Goal: Task Accomplishment & Management: Manage account settings

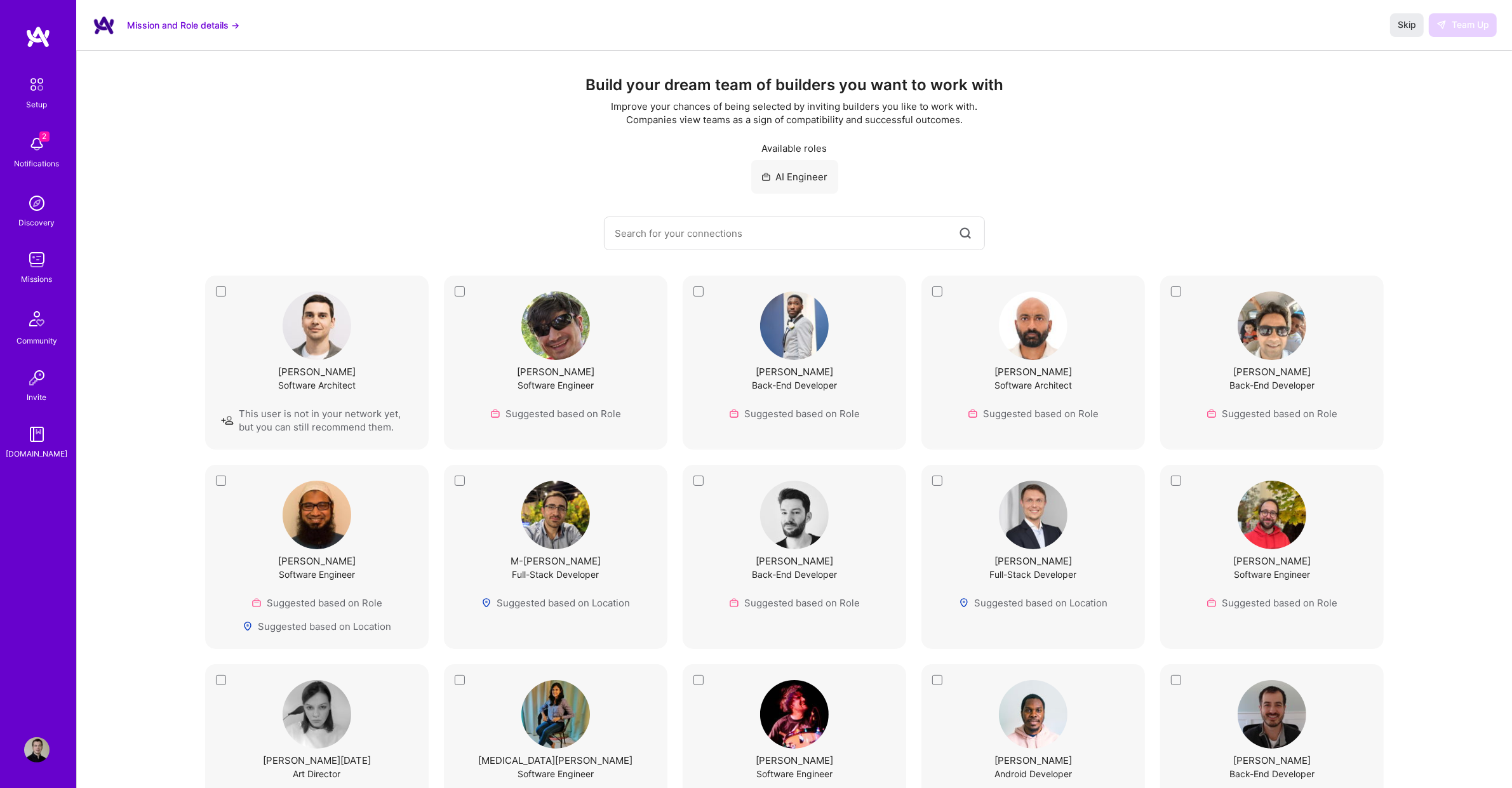
click at [42, 259] on img at bounding box center [37, 260] width 26 height 26
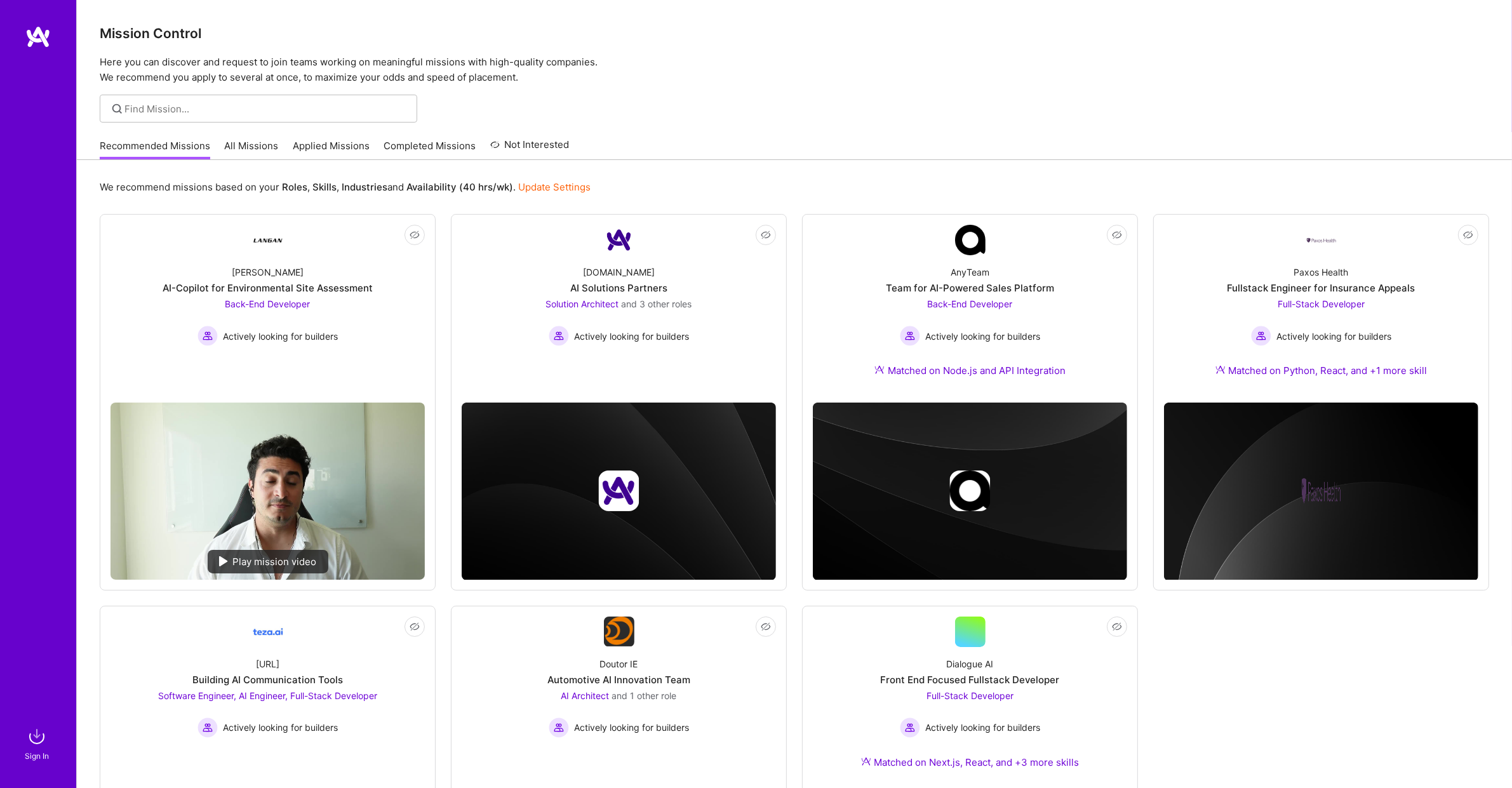
click at [305, 142] on link "Applied Missions" at bounding box center [331, 150] width 77 height 21
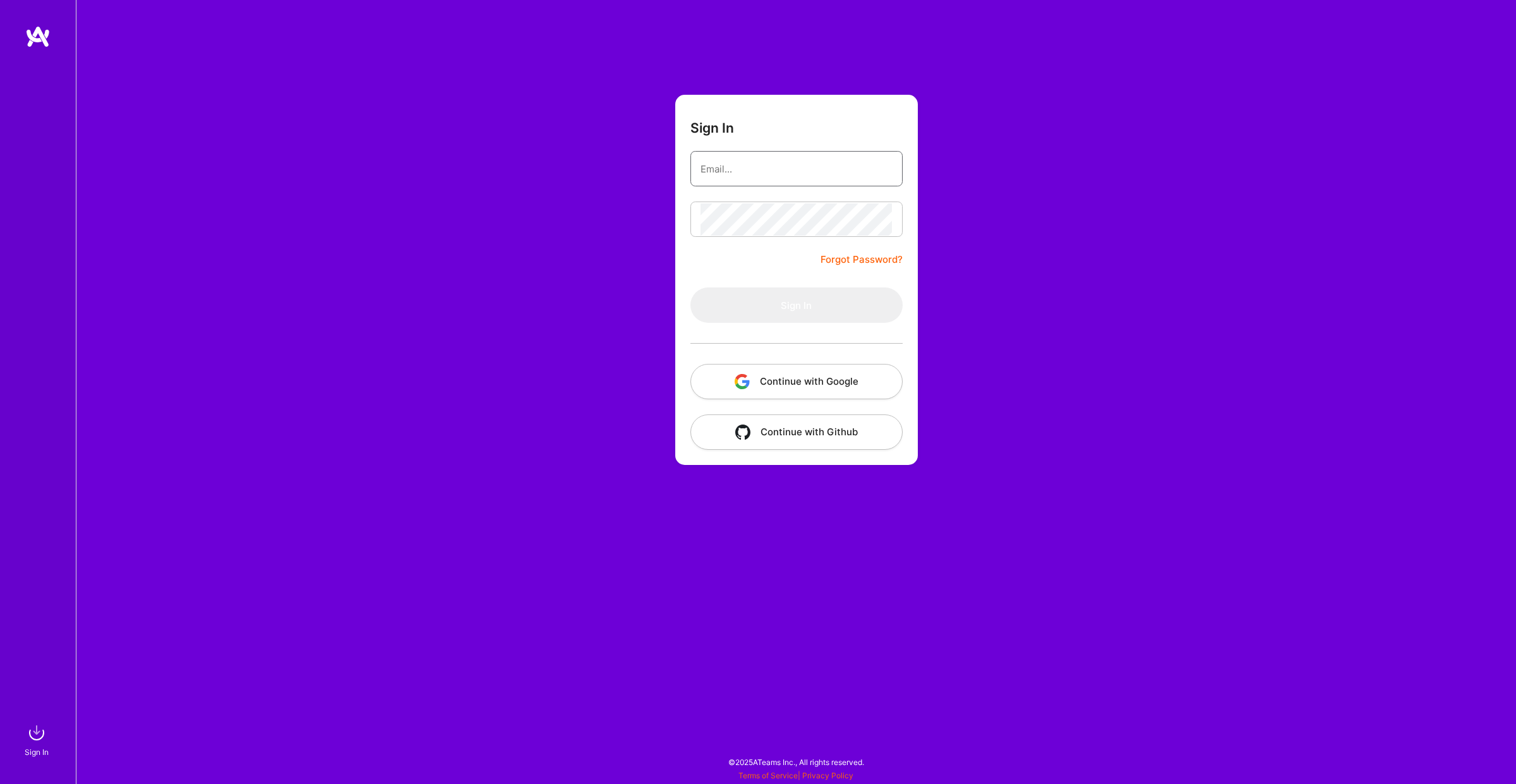
type input "[EMAIL_ADDRESS][DOMAIN_NAME]"
click at [791, 312] on button "Sign In" at bounding box center [796, 305] width 213 height 35
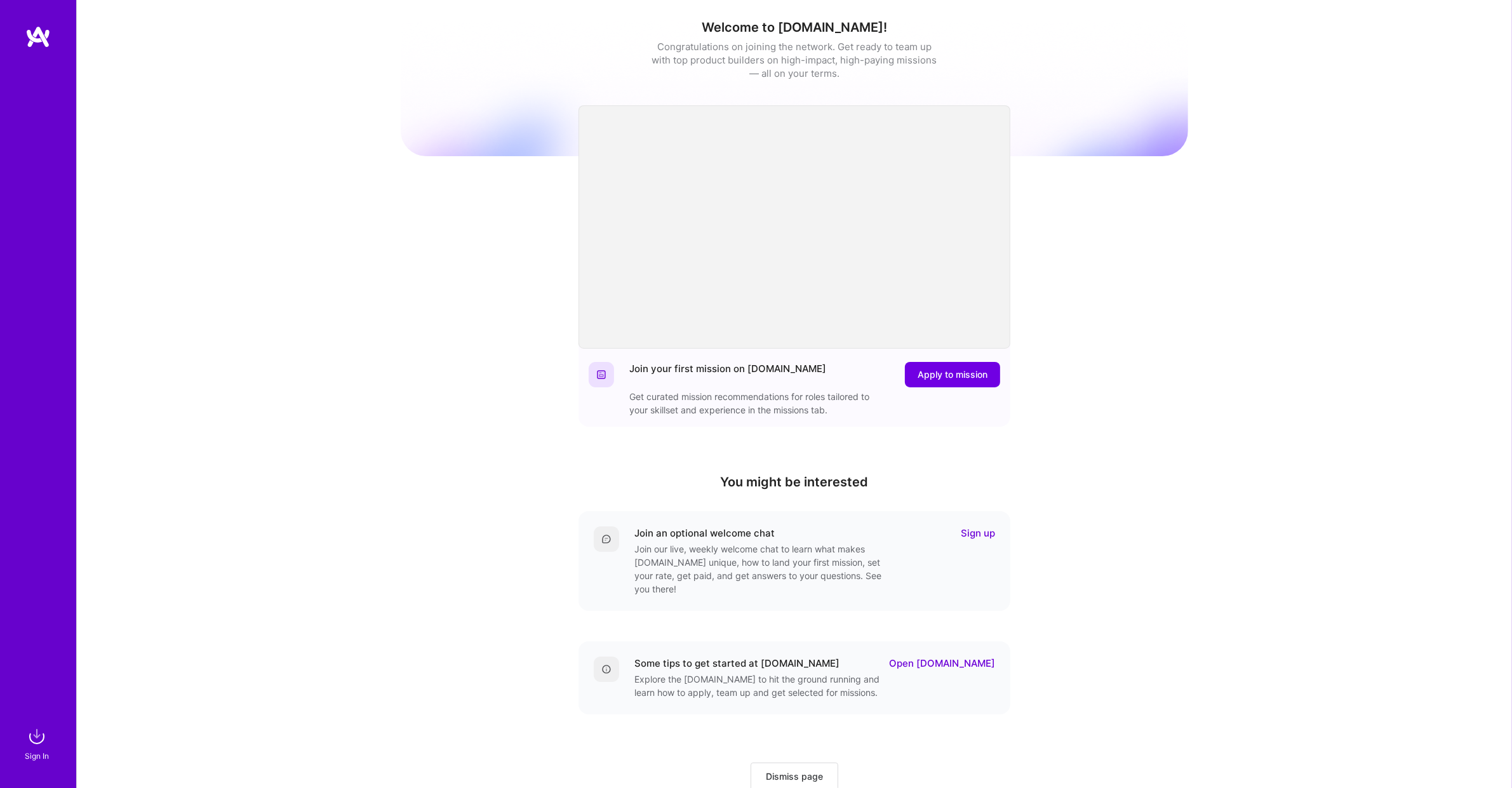
click at [30, 756] on div "Sign In" at bounding box center [37, 755] width 24 height 14
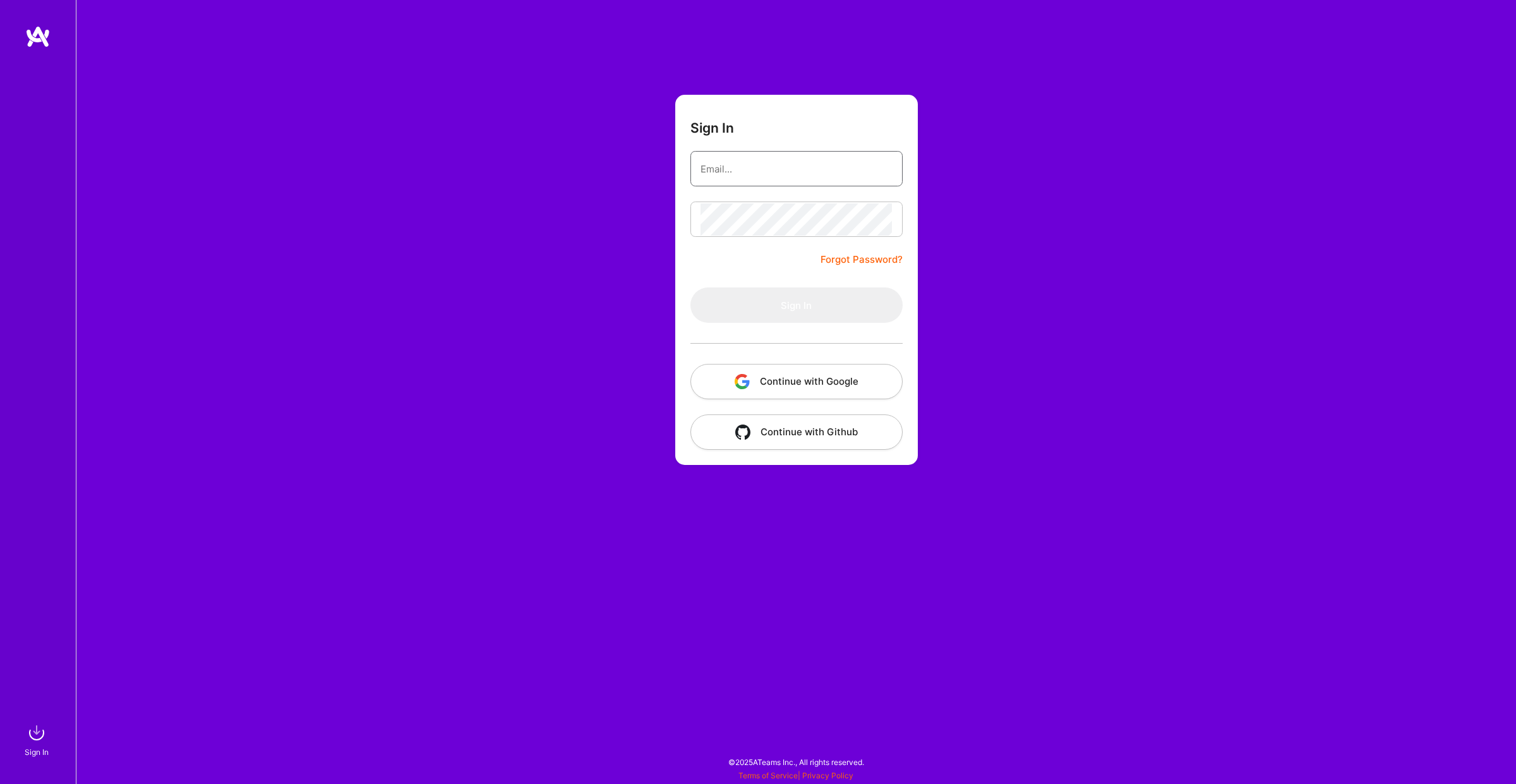
type input "[EMAIL_ADDRESS][DOMAIN_NAME]"
click at [745, 306] on button "Sign In" at bounding box center [796, 305] width 213 height 35
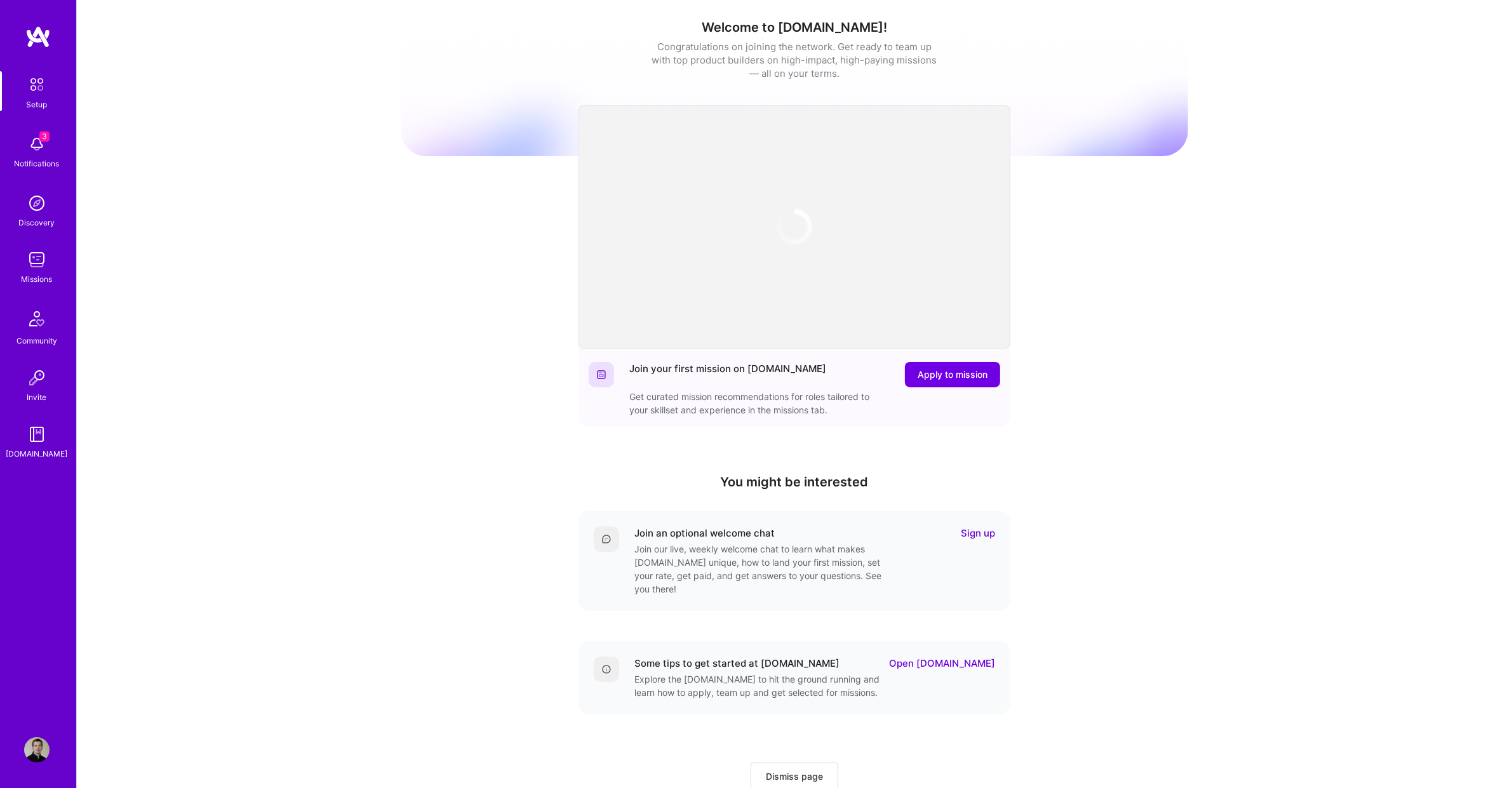
click at [38, 266] on img at bounding box center [37, 260] width 26 height 26
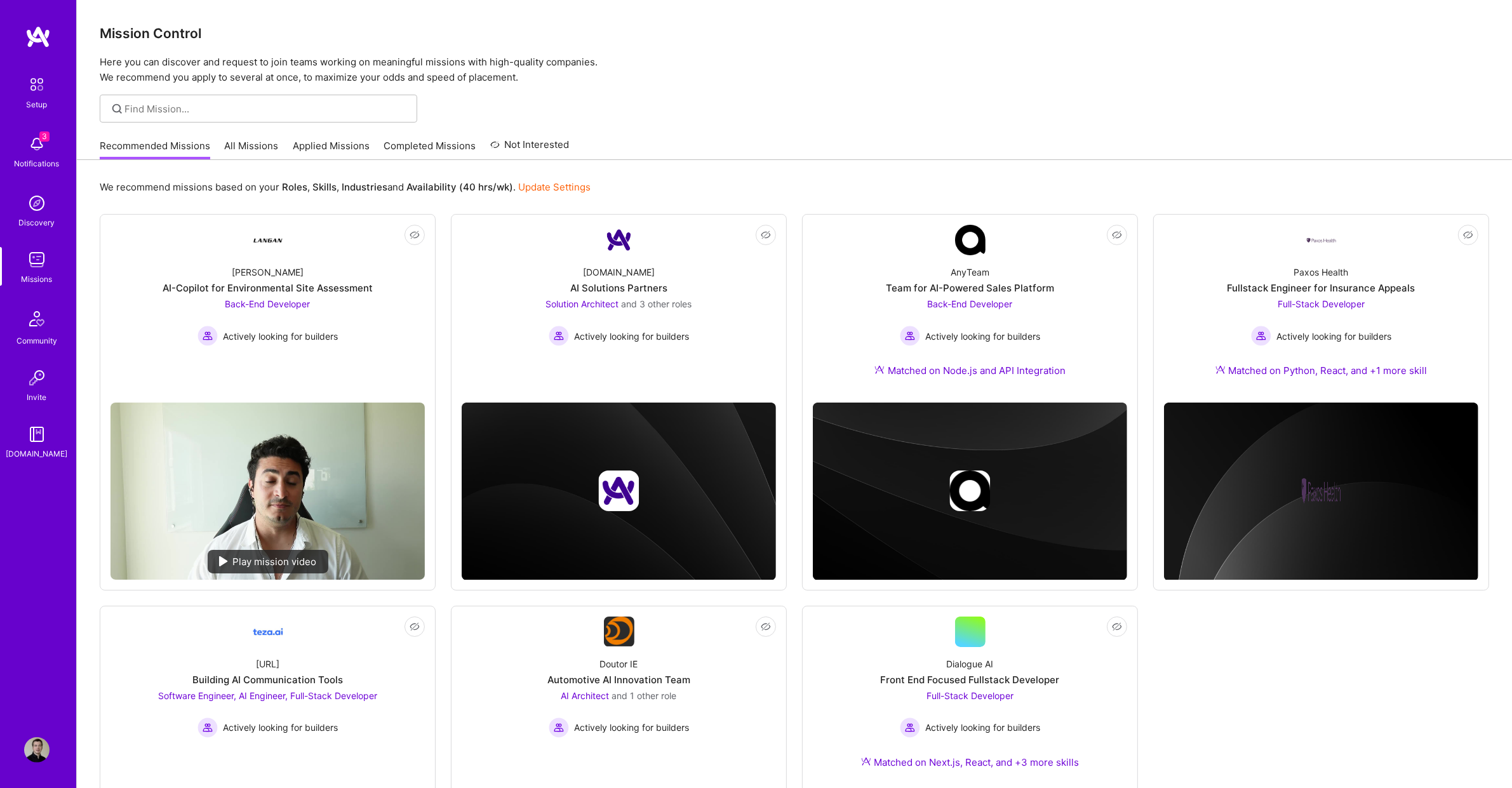
click at [319, 146] on link "Applied Missions" at bounding box center [331, 150] width 77 height 21
